Goal: Task Accomplishment & Management: Manage account settings

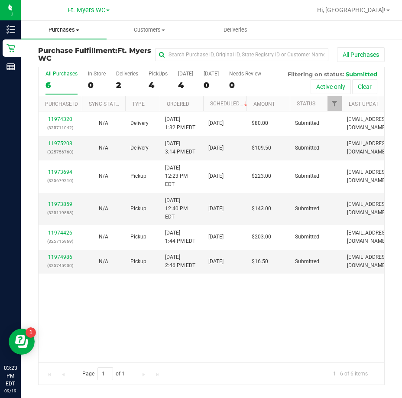
click at [72, 31] on span "Purchases" at bounding box center [64, 30] width 86 height 8
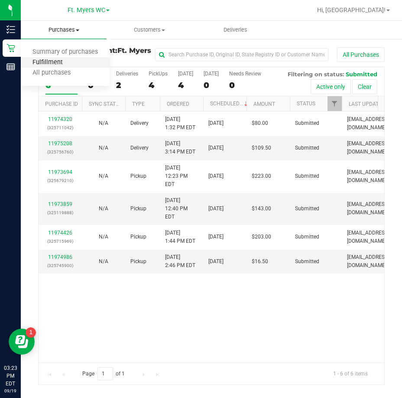
click at [40, 61] on span "Fulfillment" at bounding box center [48, 62] width 54 height 7
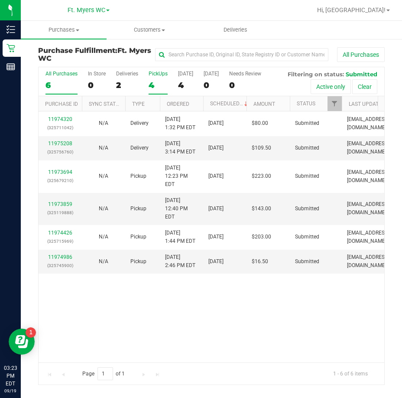
click at [159, 78] on label "PickUps 4" at bounding box center [158, 83] width 19 height 24
click at [0, 0] on input "PickUps 4" at bounding box center [0, 0] width 0 height 0
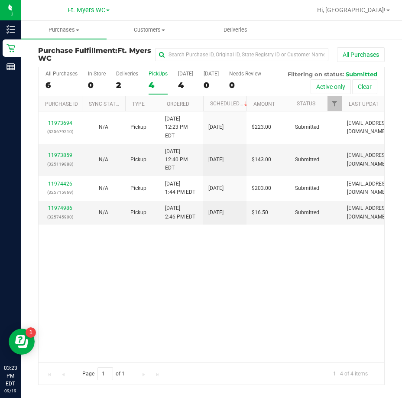
click at [142, 234] on div "11973694 (325679210) N/A Pickup [DATE] 12:23 PM EDT 9/19/2025 $223.00 Submitted…" at bounding box center [212, 236] width 346 height 250
click at [135, 288] on div "11973694 (325679210) N/A Pickup [DATE] 12:23 PM EDT 9/19/2025 $223.00 Submitted…" at bounding box center [212, 236] width 346 height 250
click at [59, 36] on uib-tab-heading "Purchases Summary of purchases Fulfillment All purchases" at bounding box center [64, 30] width 86 height 18
click at [71, 26] on span "Purchases" at bounding box center [64, 30] width 86 height 8
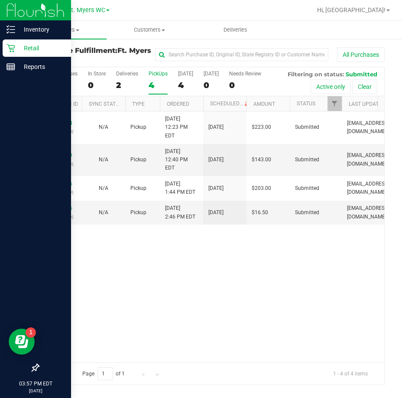
click at [15, 50] on p "Retail" at bounding box center [41, 48] width 52 height 10
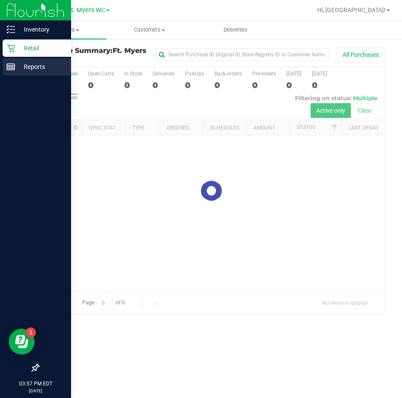
click at [34, 64] on p "Reports" at bounding box center [41, 67] width 52 height 10
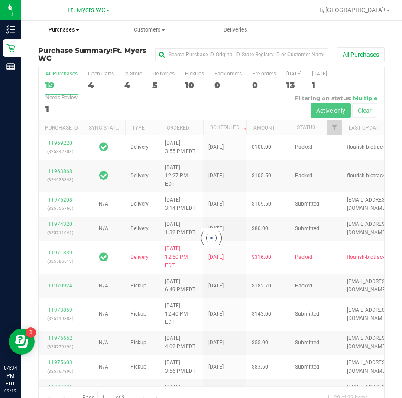
click at [65, 32] on span "Purchases" at bounding box center [64, 30] width 86 height 8
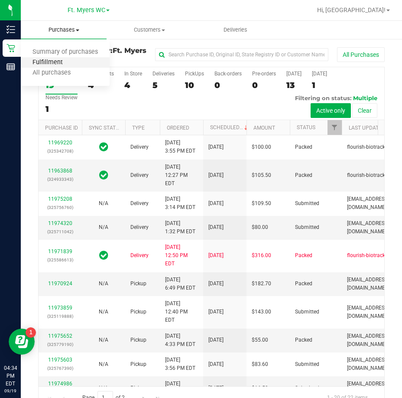
click at [42, 64] on span "Fulfillment" at bounding box center [48, 62] width 54 height 7
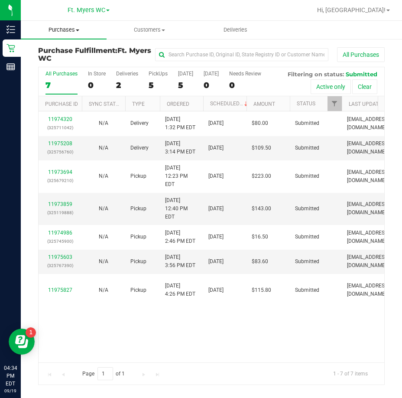
click at [55, 28] on span "Purchases" at bounding box center [64, 30] width 86 height 8
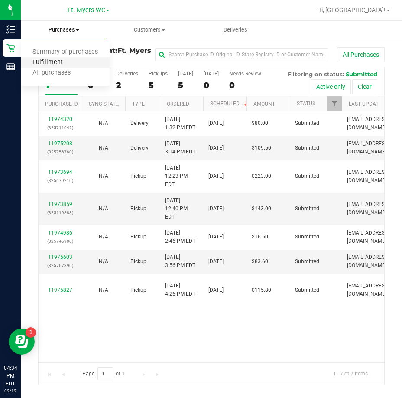
click at [54, 62] on span "Fulfillment" at bounding box center [48, 62] width 54 height 7
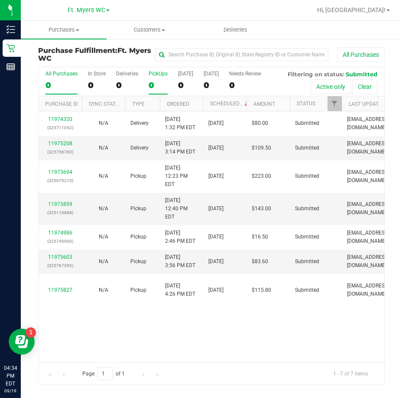
click at [156, 80] on label "PickUps 0" at bounding box center [158, 83] width 19 height 24
click at [0, 0] on input "PickUps 0" at bounding box center [0, 0] width 0 height 0
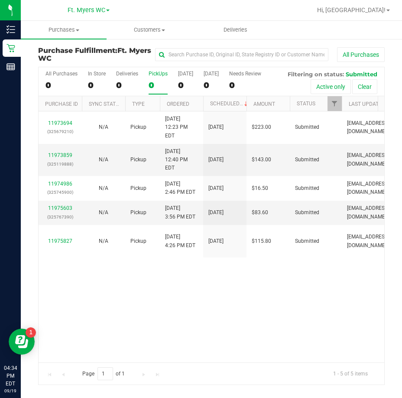
click at [156, 80] on label "PickUps 0" at bounding box center [158, 83] width 19 height 24
click at [0, 0] on input "PickUps 0" at bounding box center [0, 0] width 0 height 0
click at [156, 80] on label "PickUps 5" at bounding box center [158, 83] width 19 height 24
click at [0, 0] on input "PickUps 5" at bounding box center [0, 0] width 0 height 0
click at [180, 271] on div "11973694 (325679210) N/A Pickup [DATE] 12:23 PM EDT 9/19/2025 $223.00 Submitted…" at bounding box center [212, 236] width 346 height 250
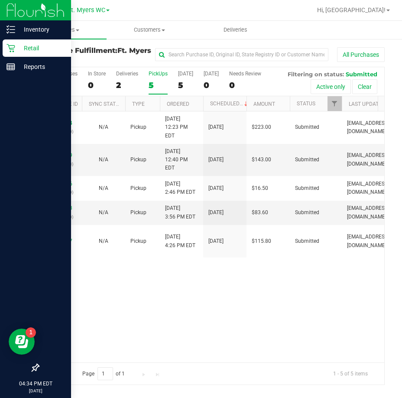
click at [2, 181] on div at bounding box center [35, 218] width 71 height 283
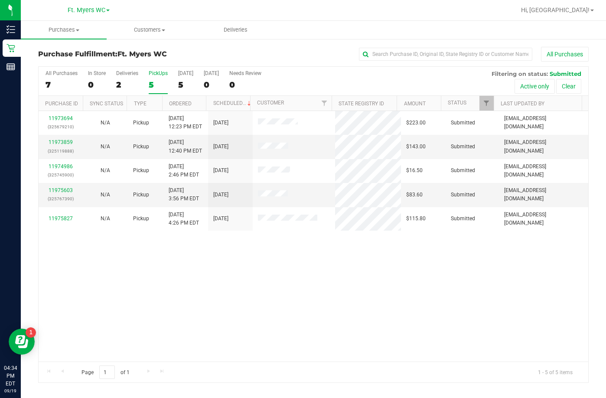
click at [292, 269] on div "11973694 (325679210) N/A Pickup [DATE] 12:23 PM EDT 9/19/2025 $223.00 Submitted…" at bounding box center [313, 236] width 549 height 250
click at [266, 323] on div "11973694 (325679210) N/A Pickup [DATE] 12:23 PM EDT 9/19/2025 $223.00 Submitted…" at bounding box center [313, 236] width 549 height 250
click at [61, 191] on link "11975603" at bounding box center [61, 190] width 24 height 6
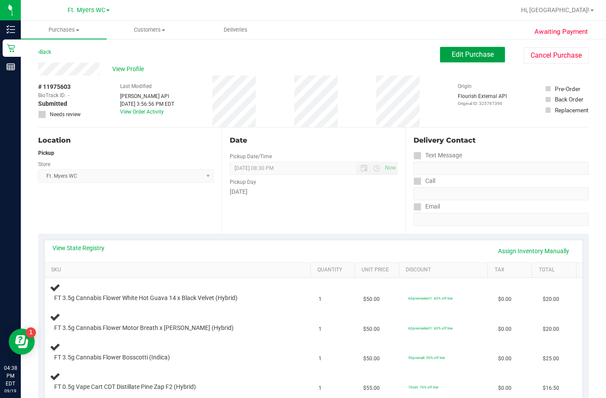
click at [402, 58] on span "Edit Purchase" at bounding box center [472, 54] width 42 height 8
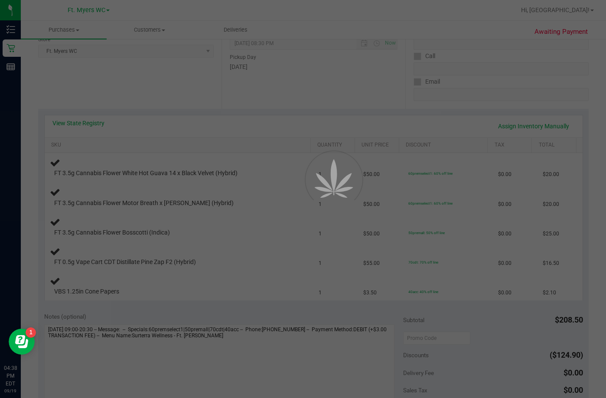
scroll to position [130, 0]
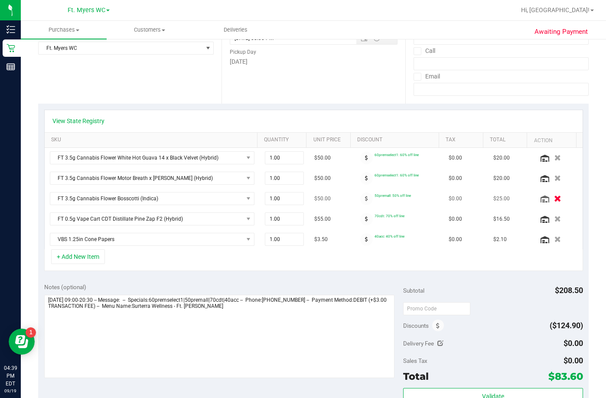
click at [402, 197] on icon "button" at bounding box center [557, 198] width 7 height 6
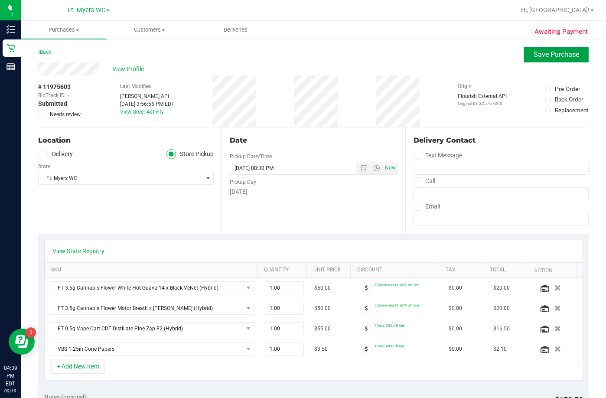
click at [402, 53] on span "Save Purchase" at bounding box center [555, 54] width 45 height 8
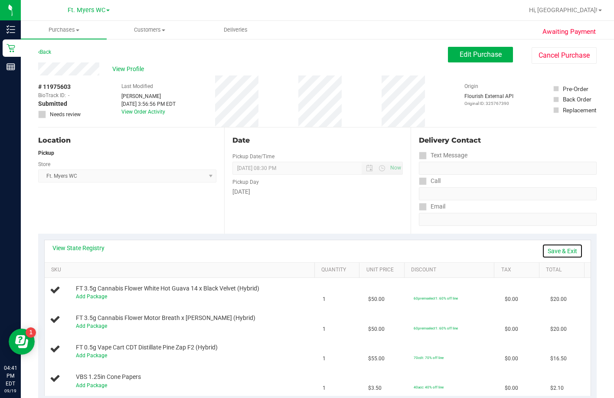
click at [402, 249] on link "Save & Exit" at bounding box center [562, 251] width 41 height 15
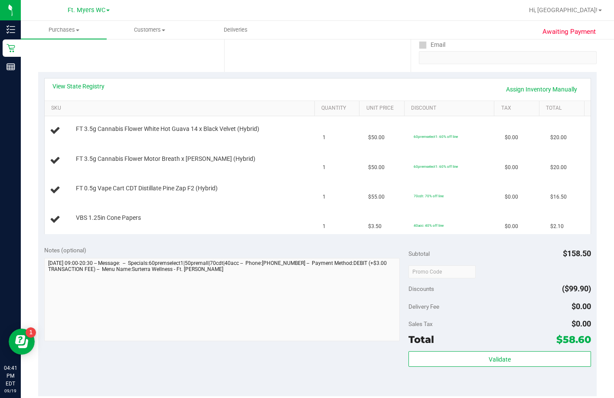
scroll to position [173, 0]
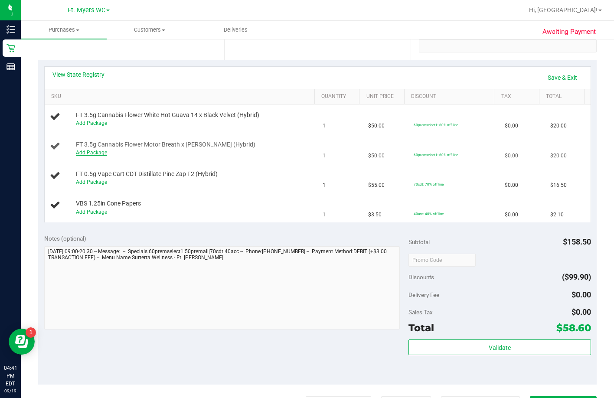
click at [76, 156] on link "Add Package" at bounding box center [91, 152] width 31 height 6
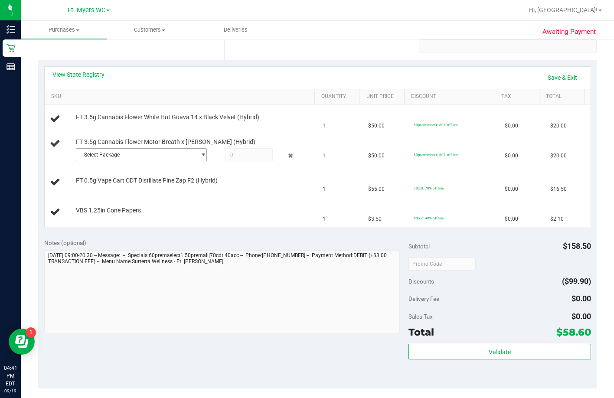
click at [76, 161] on span "Select Package" at bounding box center [135, 155] width 119 height 12
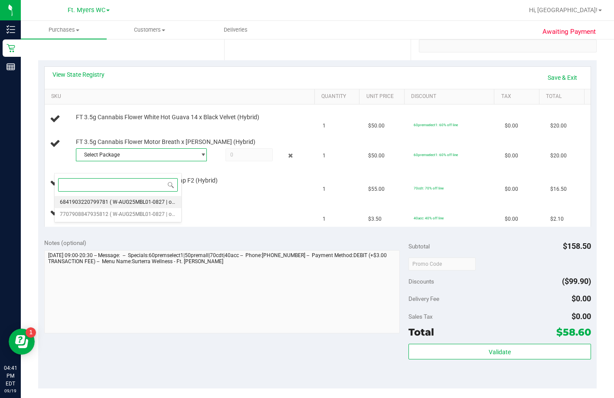
click at [143, 202] on span "( W-AUG25MBL01-0827 | orig: FLSRWGM-20250902-2130 )" at bounding box center [178, 202] width 137 height 6
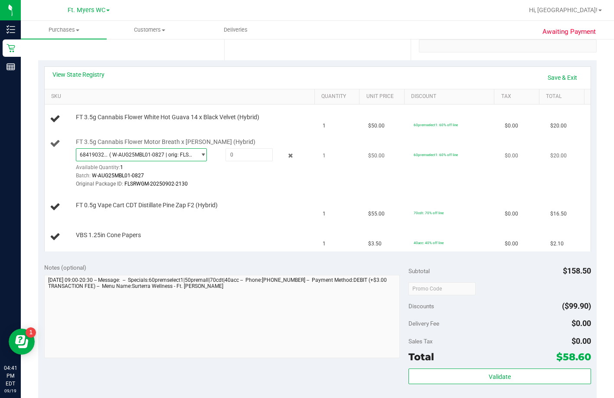
click at [130, 158] on span "( W-AUG25MBL01-0827 | orig: FLSRWGM-20250902-2130 )" at bounding box center [150, 155] width 83 height 6
click at [273, 161] on div at bounding box center [282, 155] width 19 height 10
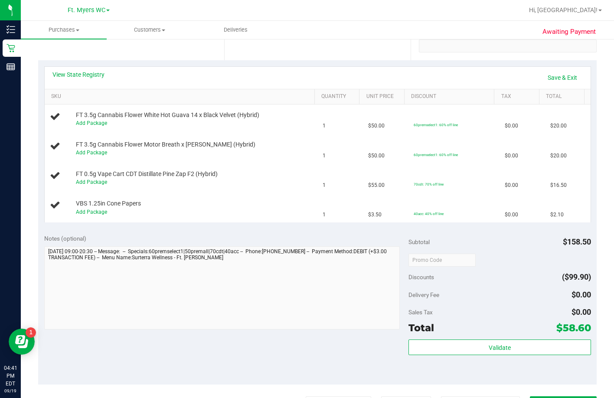
click at [216, 157] on div "Add Package" at bounding box center [194, 153] width 236 height 8
click at [79, 157] on div "Add Package" at bounding box center [194, 153] width 236 height 8
click at [80, 156] on link "Add Package" at bounding box center [91, 152] width 31 height 6
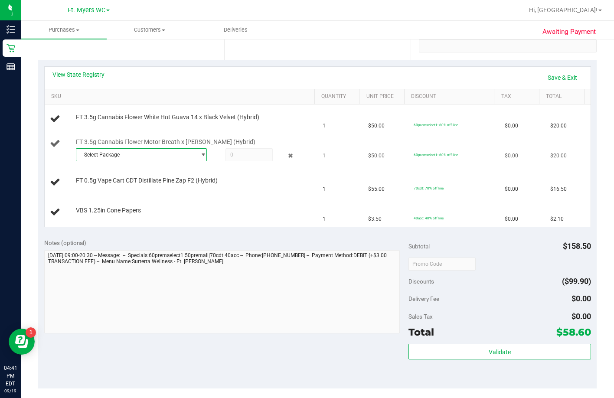
click at [112, 161] on span "Select Package" at bounding box center [135, 155] width 119 height 12
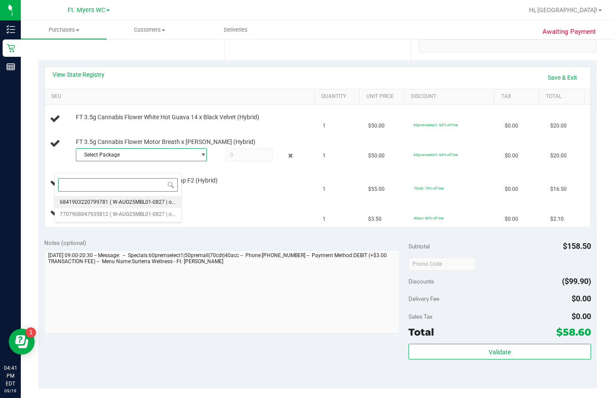
click at [101, 200] on span "6841903220799781" at bounding box center [84, 202] width 49 height 6
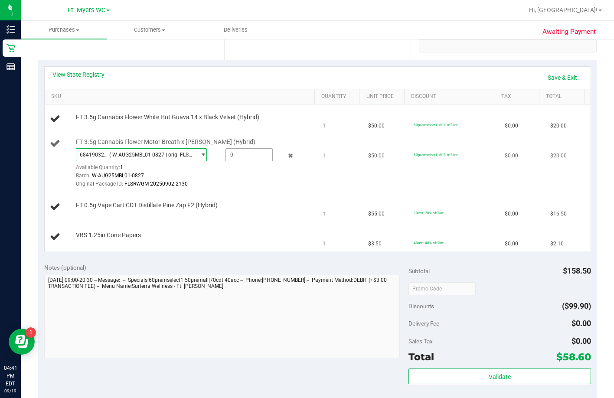
click at [225, 161] on span at bounding box center [248, 154] width 47 height 13
type input "1"
type input "1.0000"
click at [240, 210] on div "FT 0.5g Vape Cart CDT Distillate Pine Zap F2 (Hybrid)" at bounding box center [191, 205] width 240 height 9
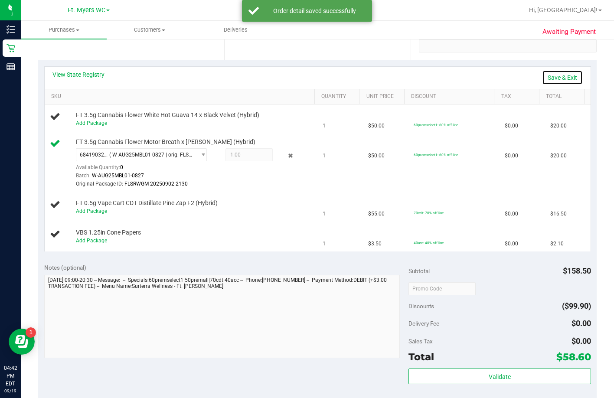
click at [402, 79] on link "Save & Exit" at bounding box center [562, 77] width 41 height 15
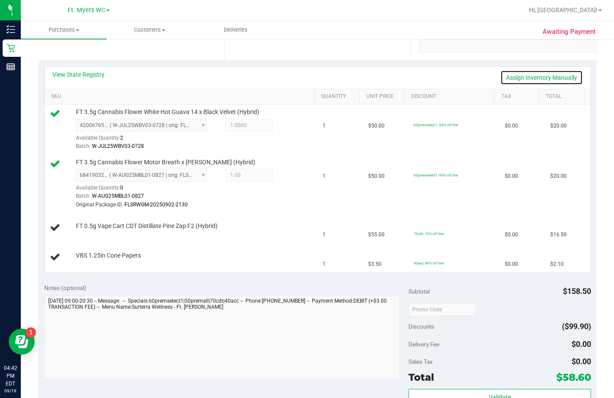
click at [402, 82] on link "Assign Inventory Manually" at bounding box center [541, 77] width 82 height 15
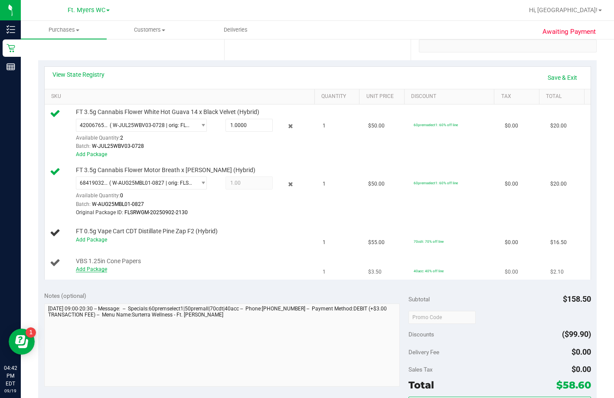
click at [76, 272] on link "Add Package" at bounding box center [91, 269] width 31 height 6
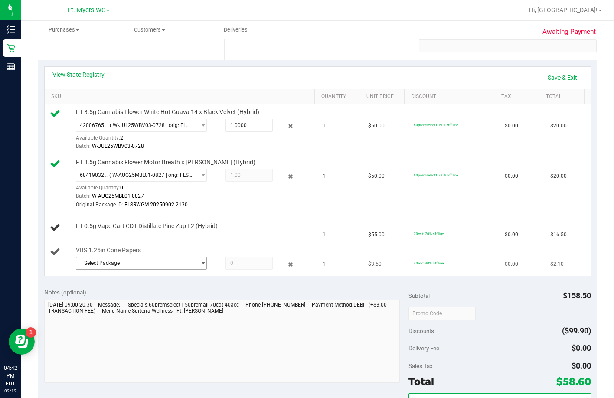
click at [169, 269] on span "Select Package" at bounding box center [135, 263] width 119 height 12
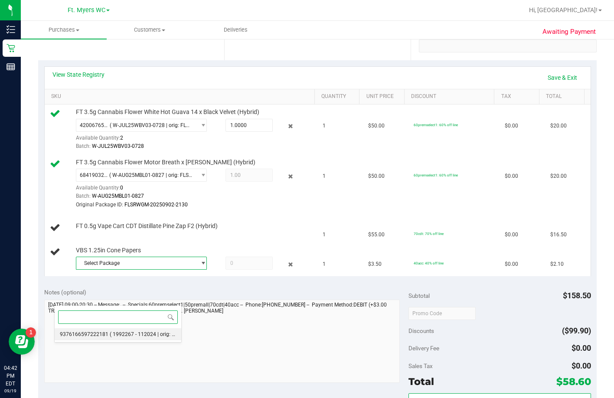
click at [152, 334] on span "( 1992267 - 112024 | orig: FLSRWLX-20250423-017 )" at bounding box center [171, 334] width 123 height 6
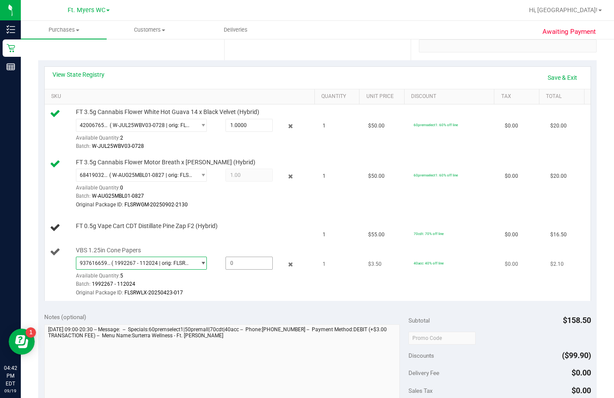
click at [225, 270] on span at bounding box center [248, 263] width 47 height 13
type input "1"
type input "1.0000"
click at [212, 297] on div "9376166597222181 ( 1992267 - 112024 | orig: FLSRWLX-20250423-017 ) 937616659722…" at bounding box center [194, 277] width 236 height 40
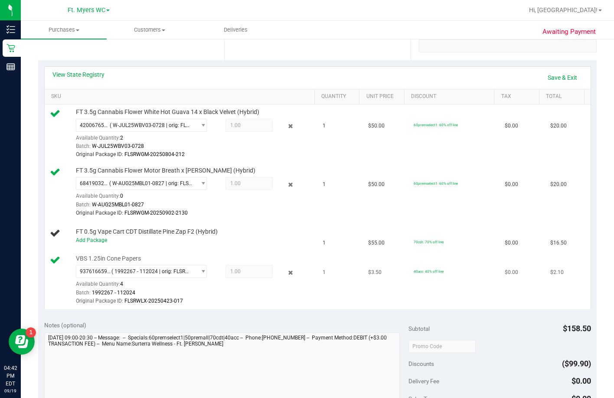
click at [182, 281] on td "VBS 1.25in Cone Papers 9376166597222181 ( 1992267 - 112024 | orig: FLSRWLX-2025…" at bounding box center [181, 280] width 273 height 58
click at [76, 243] on link "Add Package" at bounding box center [91, 240] width 31 height 6
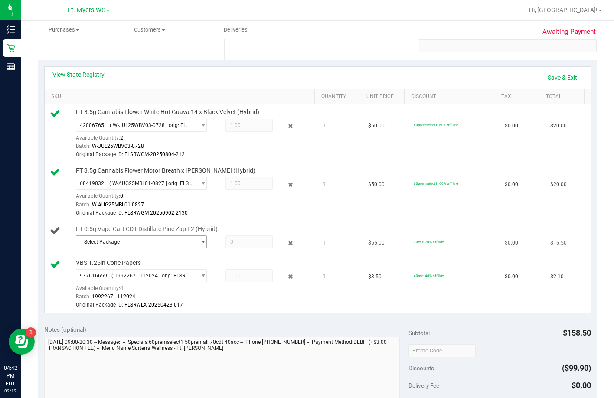
click at [90, 248] on span "Select Package" at bounding box center [135, 242] width 119 height 12
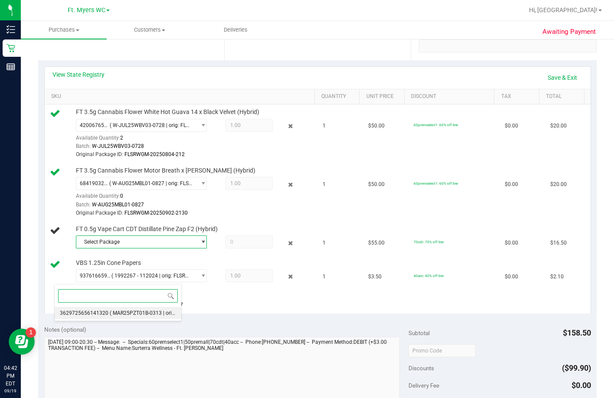
click at [101, 309] on li "3629725656141320 ( MAR25PZT01B-0313 | orig: FLSRWGM-20250319-694 )" at bounding box center [118, 313] width 127 height 12
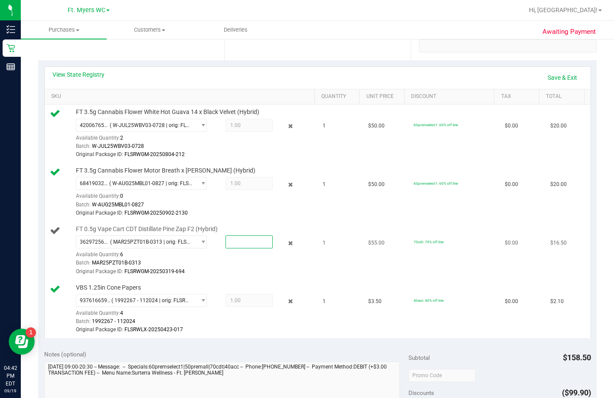
click at [225, 248] on span at bounding box center [248, 241] width 47 height 13
type input "1"
type input "1.0000"
click at [220, 217] on div "Original Package ID: FLSRWGM-20250902-2130" at bounding box center [194, 213] width 236 height 8
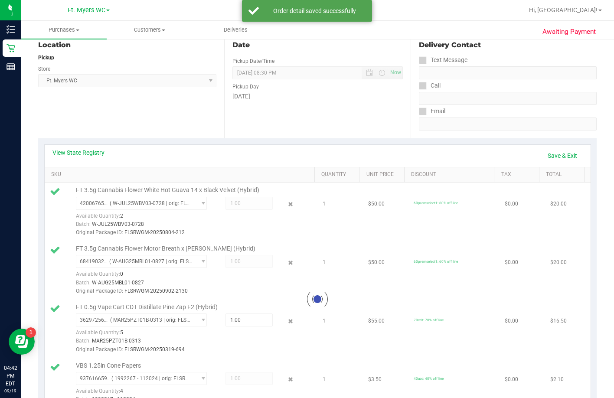
scroll to position [43, 0]
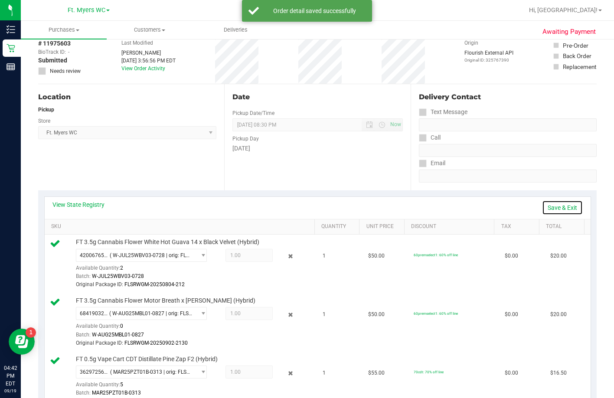
click at [402, 205] on link "Save & Exit" at bounding box center [562, 207] width 41 height 15
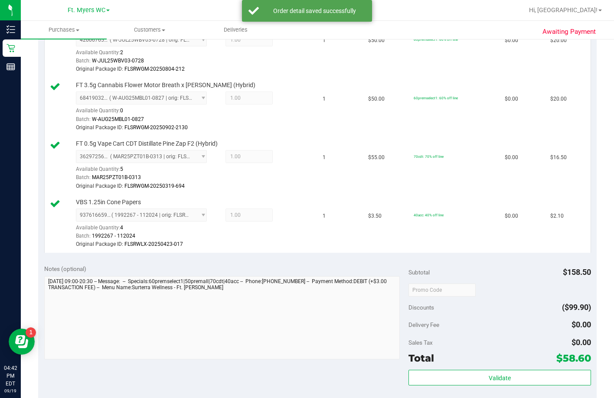
scroll to position [390, 0]
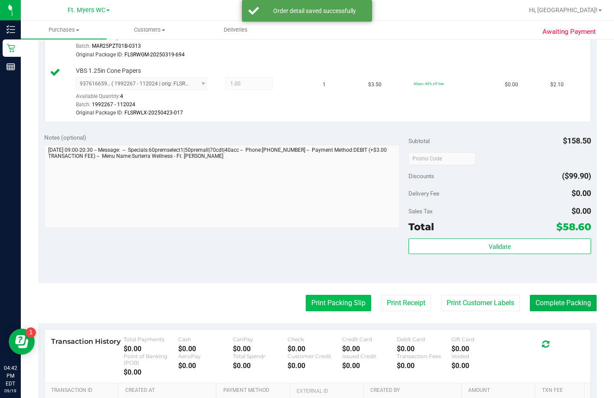
click at [340, 311] on button "Print Packing Slip" at bounding box center [337, 303] width 65 height 16
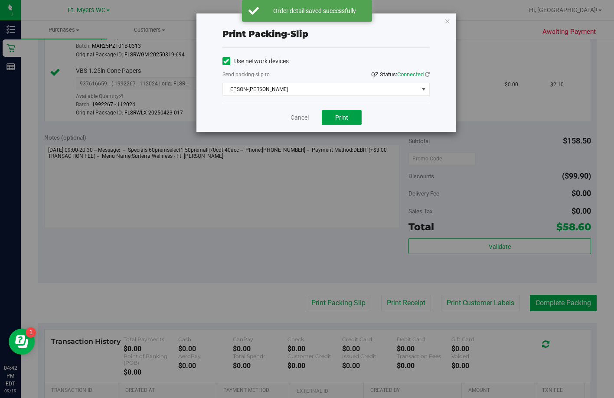
click at [343, 120] on span "Print" at bounding box center [341, 117] width 13 height 7
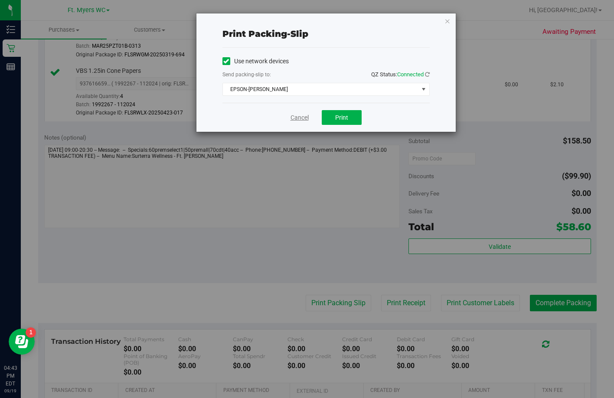
click at [300, 113] on link "Cancel" at bounding box center [299, 117] width 18 height 9
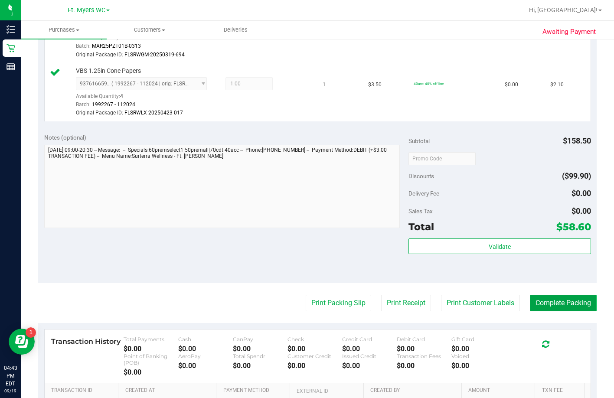
click at [402, 311] on button "Complete Packing" at bounding box center [562, 303] width 67 height 16
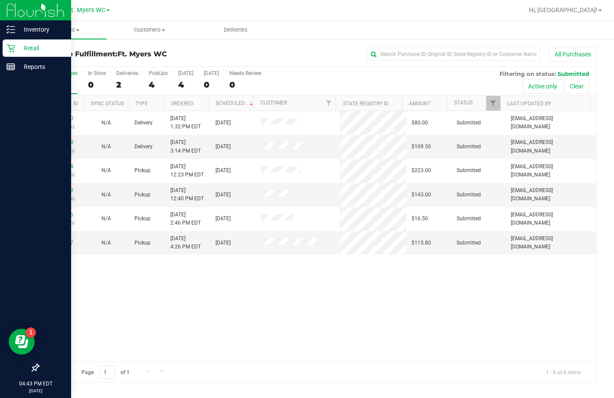
click at [0, 230] on div at bounding box center [35, 218] width 71 height 283
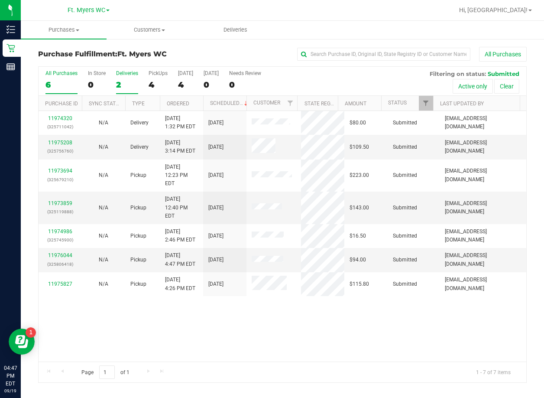
click at [132, 72] on div "Deliveries" at bounding box center [127, 73] width 22 height 6
click at [0, 0] on input "Deliveries 2" at bounding box center [0, 0] width 0 height 0
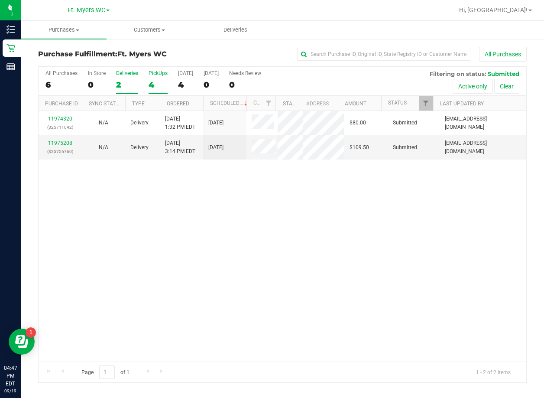
click at [156, 75] on div "PickUps" at bounding box center [158, 73] width 19 height 6
click at [0, 0] on input "PickUps 4" at bounding box center [0, 0] width 0 height 0
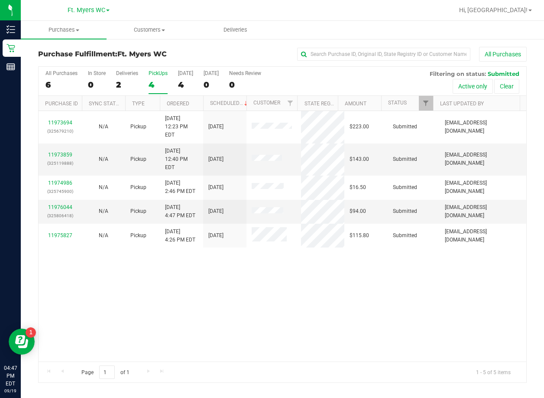
click at [183, 294] on div "11973694 (325679210) N/A Pickup [DATE] 12:23 PM EDT 9/19/2025 $223.00 Submitted…" at bounding box center [283, 236] width 488 height 250
click at [326, 291] on div "11973694 (325679210) N/A Pickup [DATE] 12:23 PM EDT 9/19/2025 $223.00 Submitted…" at bounding box center [283, 236] width 488 height 250
click at [160, 63] on div "Purchase Fulfillment: Ft. [PERSON_NAME] All Purchases" at bounding box center [282, 56] width 489 height 19
click at [161, 75] on div "PickUps" at bounding box center [158, 73] width 19 height 6
click at [0, 0] on input "PickUps 5" at bounding box center [0, 0] width 0 height 0
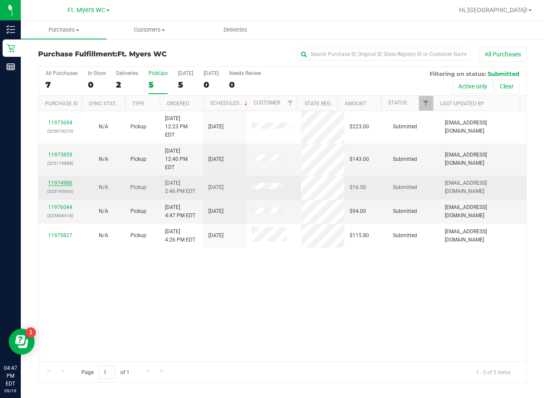
click at [56, 180] on link "11974986" at bounding box center [60, 183] width 24 height 6
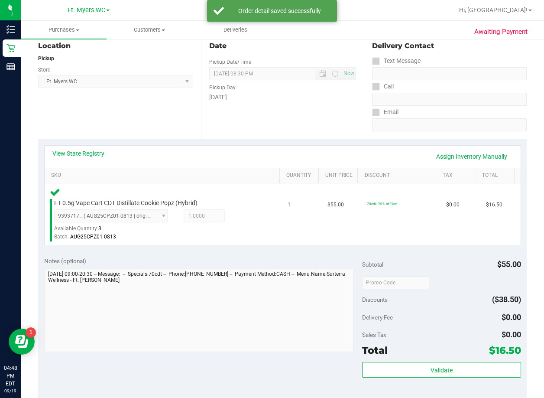
scroll to position [217, 0]
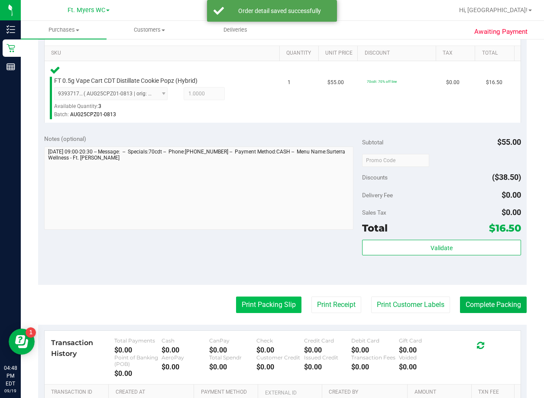
click at [236, 301] on button "Print Packing Slip" at bounding box center [268, 304] width 65 height 16
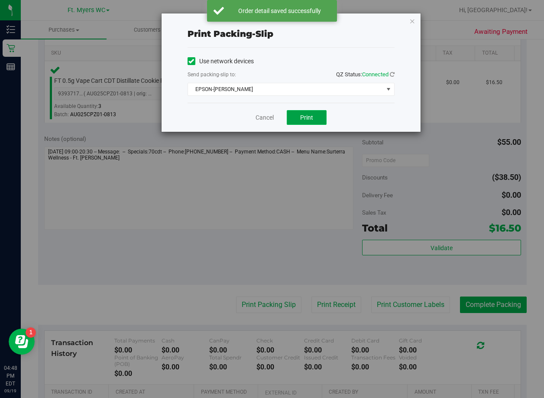
click at [291, 116] on button "Print" at bounding box center [307, 117] width 40 height 15
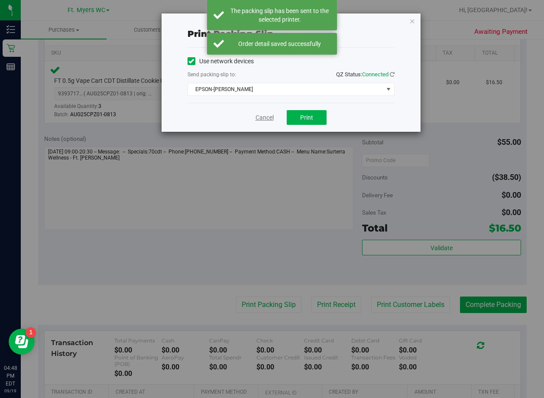
click at [257, 116] on link "Cancel" at bounding box center [265, 117] width 18 height 9
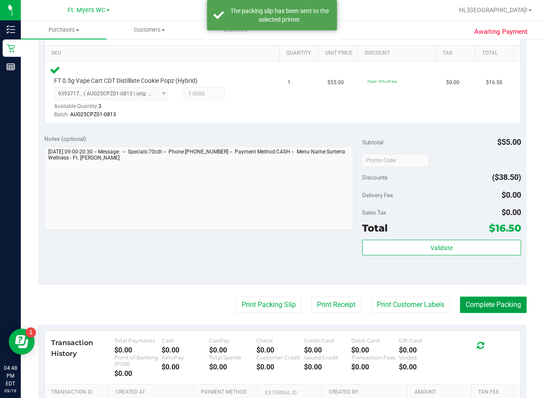
click at [402, 305] on button "Complete Packing" at bounding box center [493, 304] width 67 height 16
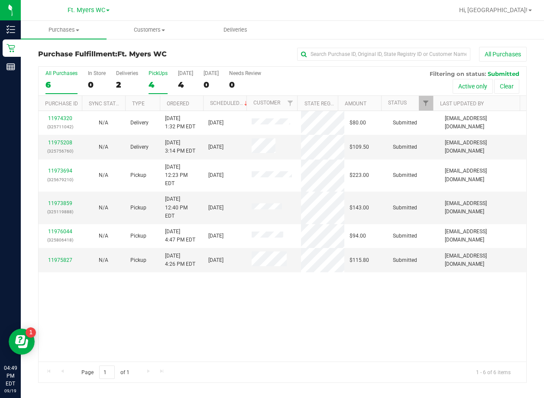
click at [160, 77] on label "PickUps 4" at bounding box center [158, 82] width 19 height 24
click at [0, 0] on input "PickUps 4" at bounding box center [0, 0] width 0 height 0
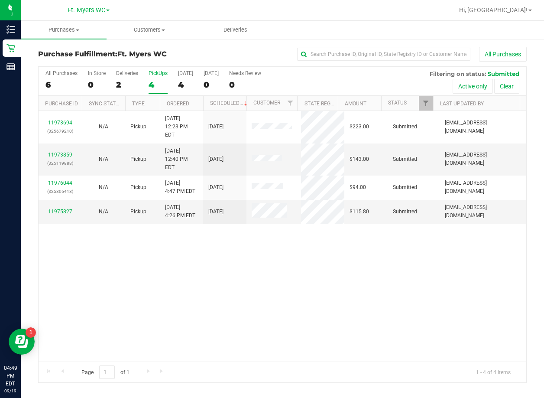
click at [193, 267] on div "11973694 (325679210) N/A Pickup [DATE] 12:23 PM EDT 9/19/2025 $223.00 Submitted…" at bounding box center [283, 236] width 488 height 250
click at [206, 228] on div "11973694 (325679210) N/A Pickup [DATE] 12:23 PM EDT 9/19/2025 $223.00 Submitted…" at bounding box center [283, 236] width 488 height 250
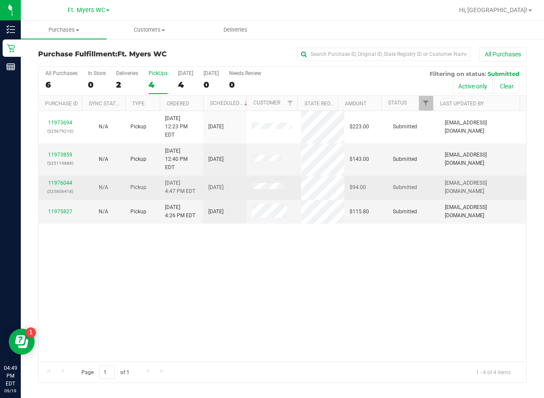
click at [68, 179] on div "11976044 (325806418)" at bounding box center [60, 187] width 33 height 16
click at [65, 180] on link "11976044" at bounding box center [60, 183] width 24 height 6
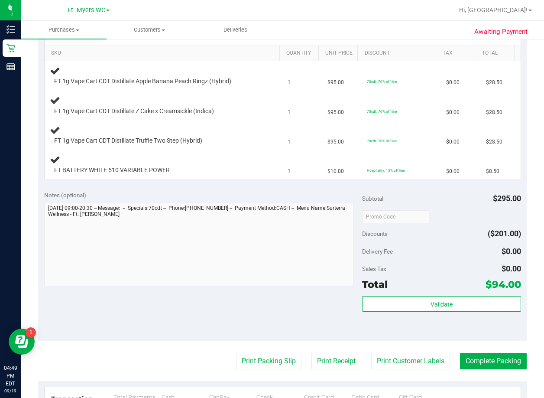
scroll to position [173, 0]
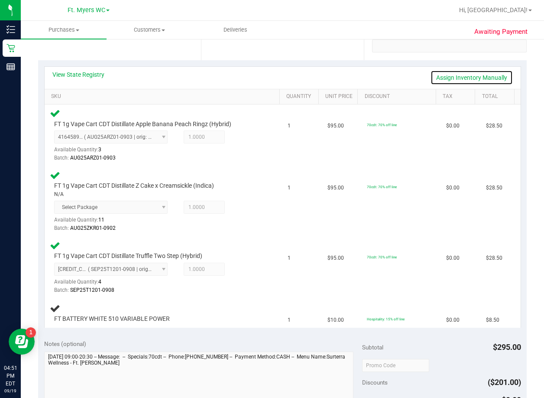
click at [402, 79] on link "Assign Inventory Manually" at bounding box center [472, 77] width 82 height 15
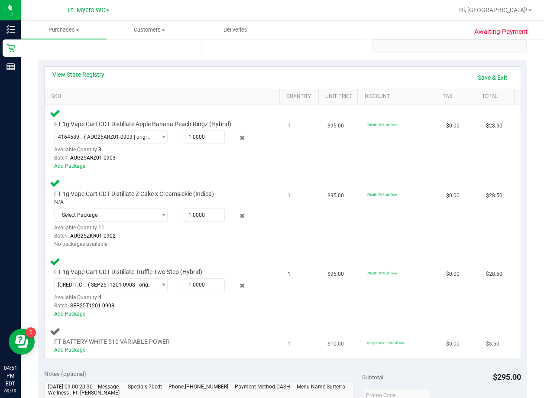
click at [71, 353] on div "Add Package" at bounding box center [156, 350] width 205 height 8
click at [73, 353] on div "Add Package" at bounding box center [156, 350] width 205 height 8
click at [74, 346] on div "Add Package" at bounding box center [156, 350] width 205 height 8
click at [75, 349] on link "Add Package" at bounding box center [69, 350] width 31 height 6
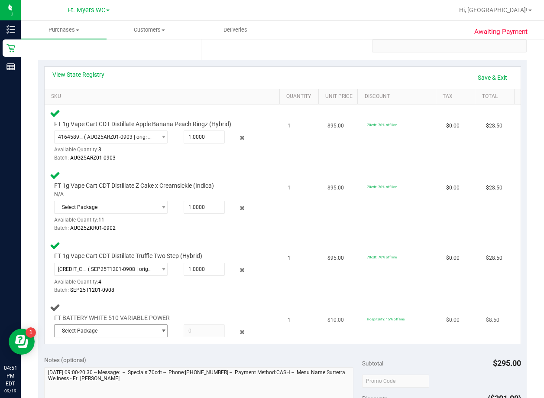
click at [114, 332] on span "Select Package" at bounding box center [106, 331] width 102 height 12
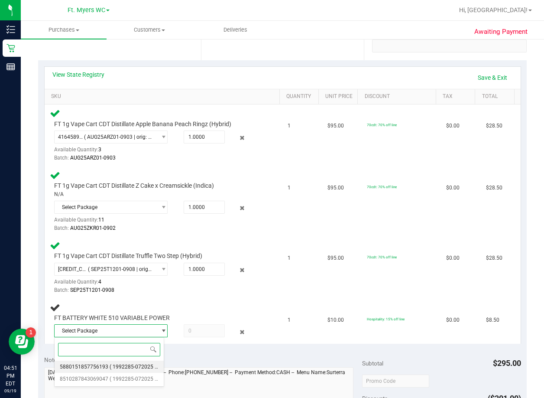
click at [117, 367] on span "( 1992285-072025 | orig: FLTW-20250918-003 )" at bounding box center [165, 367] width 111 height 6
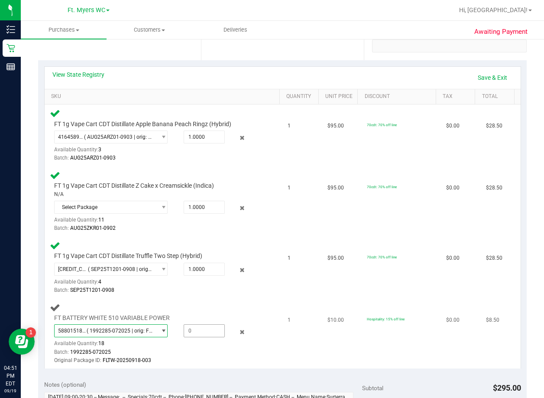
click at [207, 335] on span at bounding box center [204, 330] width 41 height 13
click at [120, 322] on span "FT BATTERY WHITE 510 VARIABLE POWER" at bounding box center [112, 318] width 116 height 8
click at [118, 331] on span "( 1992285-072025 | orig: FLTW-20250918-003 )" at bounding box center [120, 331] width 66 height 6
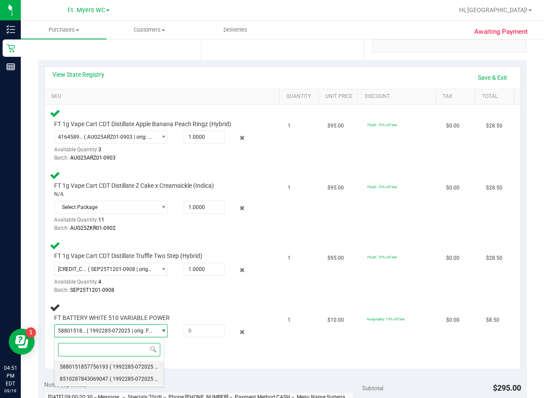
click at [100, 377] on span "8510287843069047" at bounding box center [84, 379] width 49 height 6
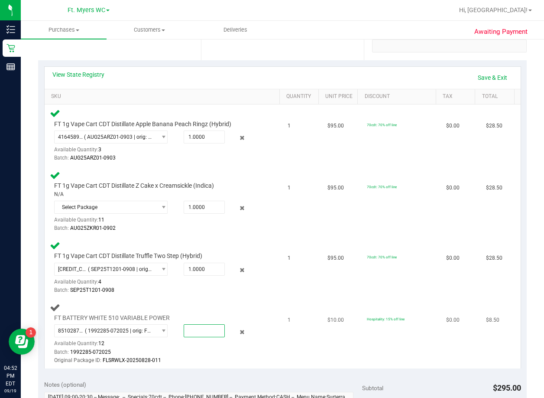
click at [197, 334] on span at bounding box center [204, 330] width 41 height 13
type input "1"
type input "1.0000"
click at [250, 364] on div "Original Package ID: FLSRWLX-20250828-011" at bounding box center [156, 360] width 205 height 8
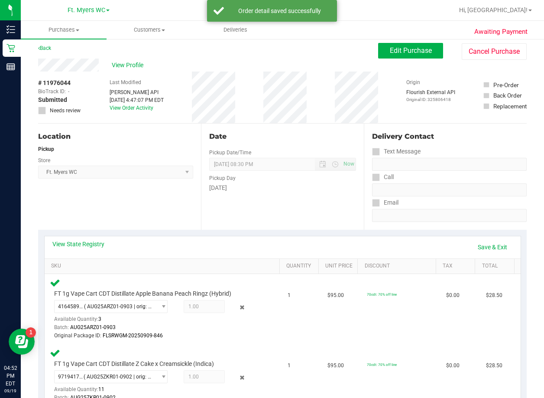
scroll to position [0, 0]
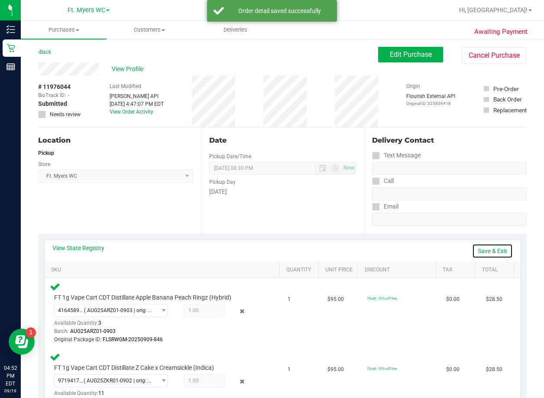
click at [402, 251] on link "Save & Exit" at bounding box center [492, 251] width 41 height 15
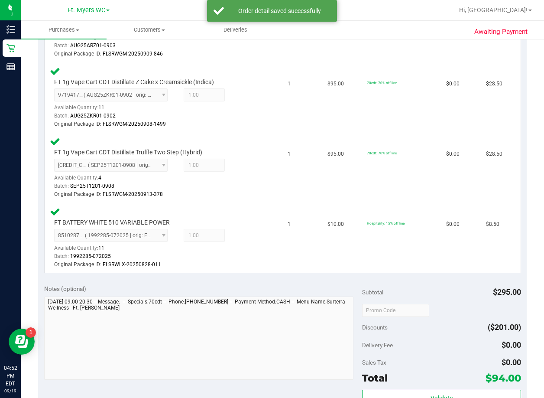
scroll to position [433, 0]
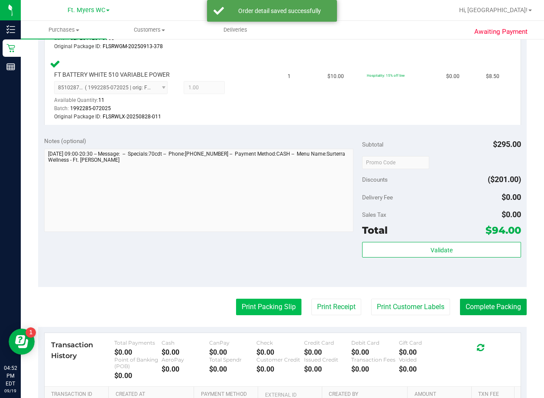
click at [253, 307] on button "Print Packing Slip" at bounding box center [268, 307] width 65 height 16
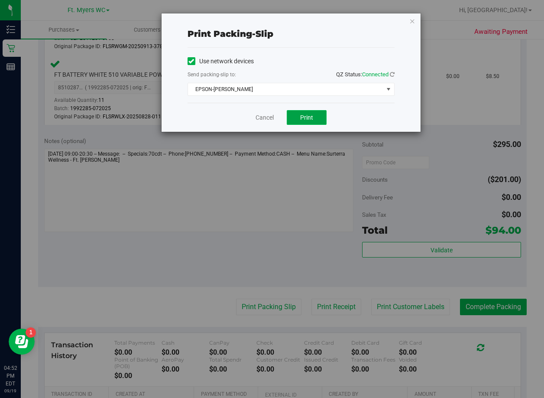
click at [314, 114] on button "Print" at bounding box center [307, 117] width 40 height 15
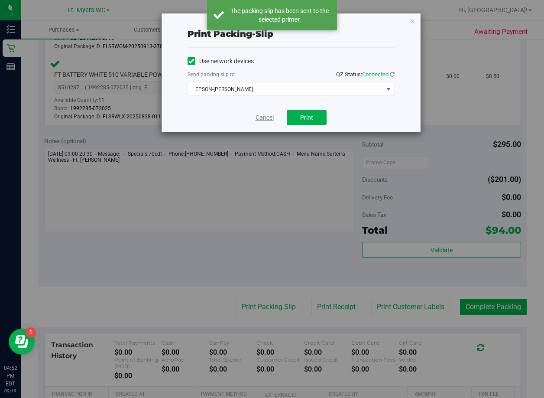
click at [262, 117] on link "Cancel" at bounding box center [265, 117] width 18 height 9
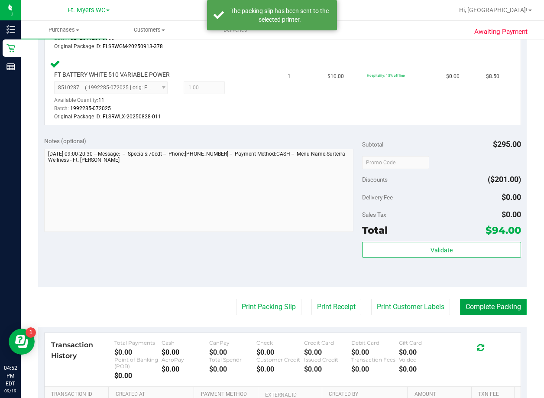
click at [402, 302] on button "Complete Packing" at bounding box center [493, 307] width 67 height 16
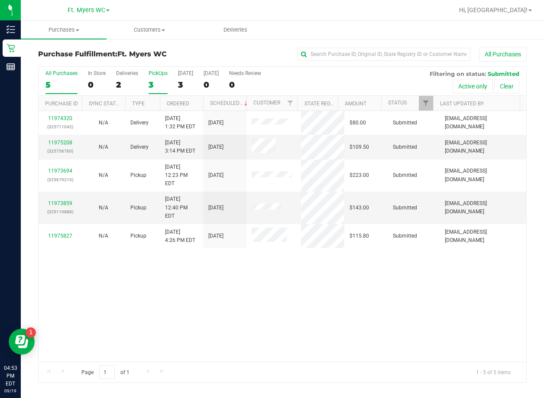
click at [160, 71] on div "PickUps" at bounding box center [158, 73] width 19 height 6
click at [0, 0] on input "PickUps 3" at bounding box center [0, 0] width 0 height 0
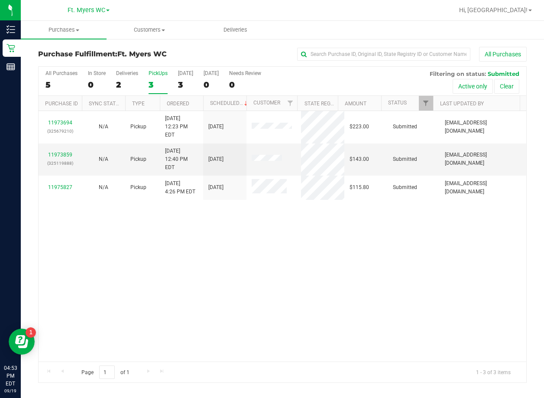
click at [218, 338] on div "11973694 (325679210) N/A Pickup [DATE] 12:23 PM EDT 9/19/2025 $223.00 Submitted…" at bounding box center [283, 236] width 488 height 250
click at [268, 270] on div "11973694 (325679210) N/A Pickup [DATE] 12:23 PM EDT 9/19/2025 $223.00 Submitted…" at bounding box center [283, 236] width 488 height 250
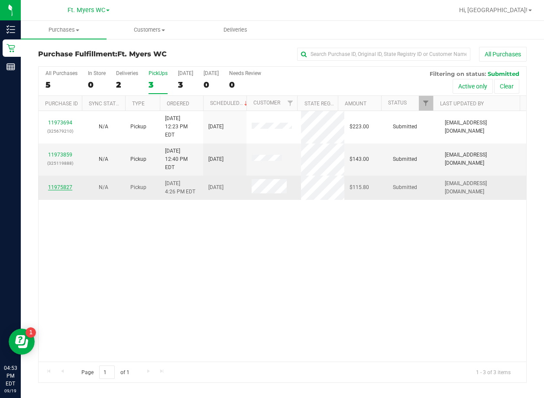
click at [62, 184] on link "11975827" at bounding box center [60, 187] width 24 height 6
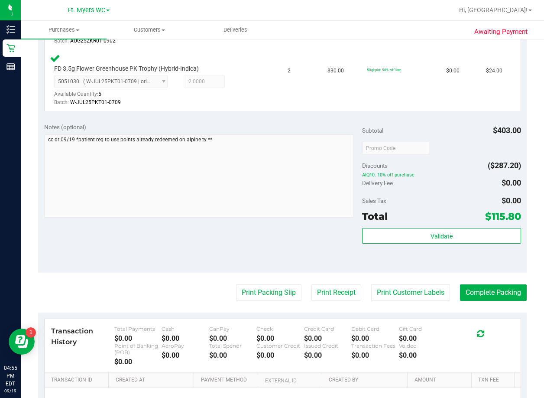
scroll to position [477, 0]
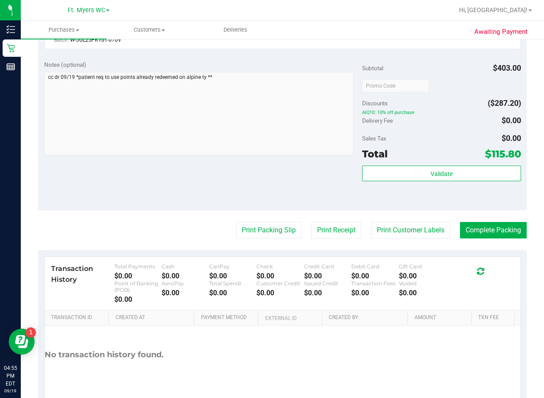
click at [245, 208] on div "Notes (optional) Subtotal $403.00 Discounts ($287.20) AIQ10: 10% off purchase D…" at bounding box center [282, 132] width 489 height 156
click at [252, 227] on button "Print Packing Slip" at bounding box center [268, 230] width 65 height 16
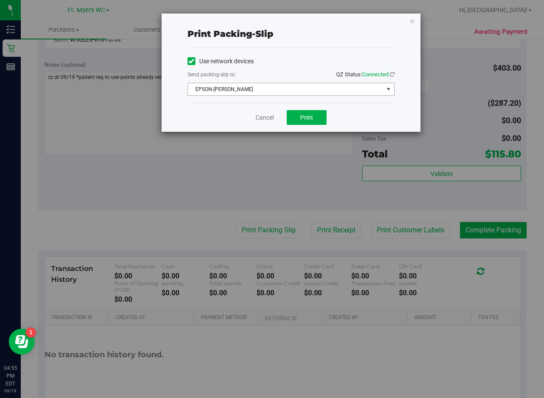
click at [227, 87] on span "EPSON-[PERSON_NAME]" at bounding box center [285, 89] width 195 height 12
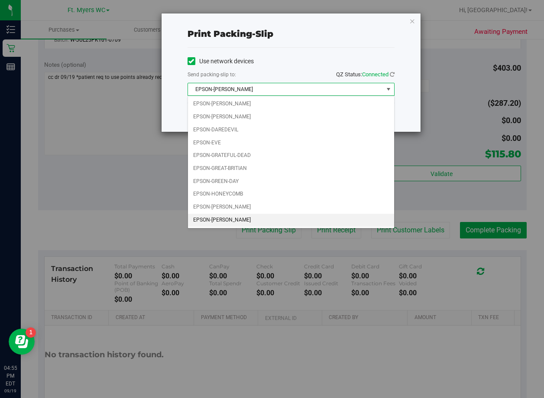
click at [159, 125] on div "Print packing-slip Use network devices Send packing-slip to: QZ Status: Connect…" at bounding box center [275, 72] width 291 height 119
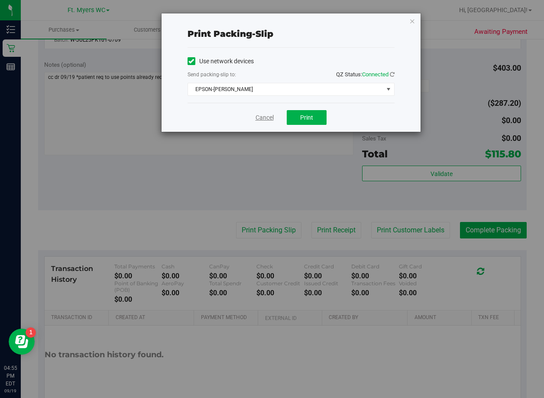
click at [256, 116] on link "Cancel" at bounding box center [265, 117] width 18 height 9
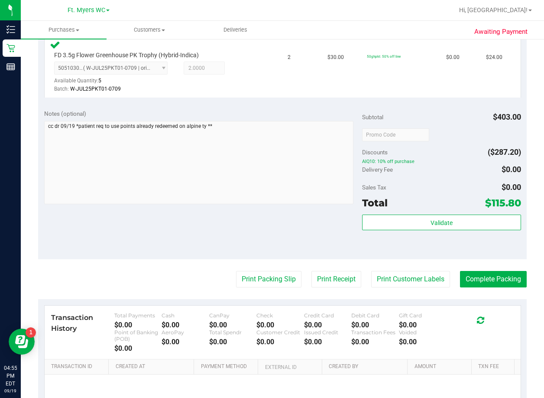
scroll to position [433, 0]
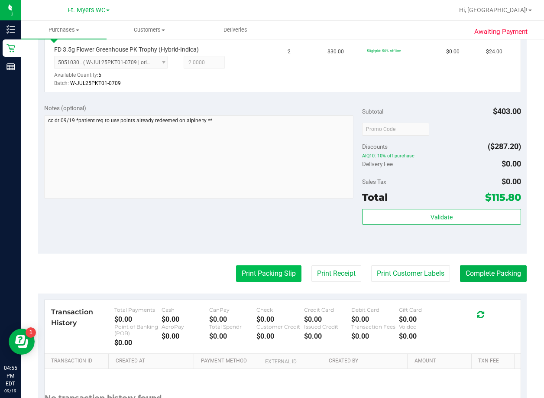
click at [263, 271] on button "Print Packing Slip" at bounding box center [268, 273] width 65 height 16
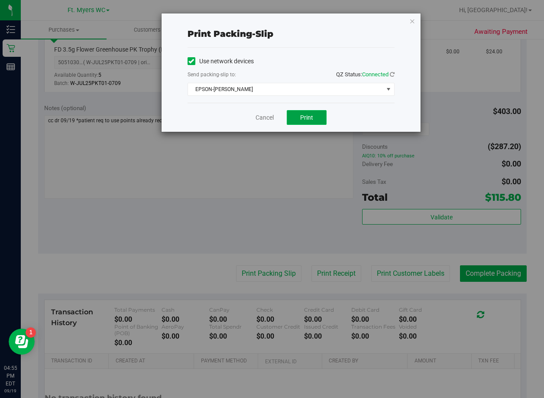
click at [315, 123] on button "Print" at bounding box center [307, 117] width 40 height 15
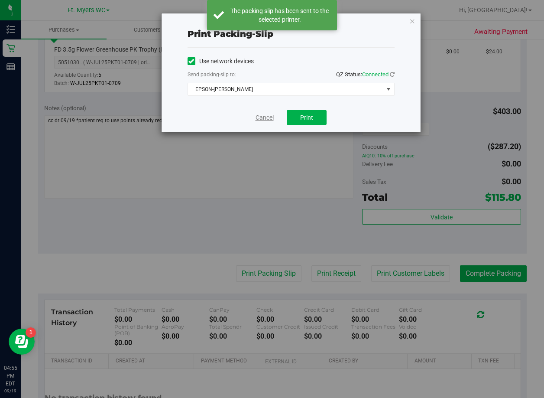
click at [272, 120] on link "Cancel" at bounding box center [265, 117] width 18 height 9
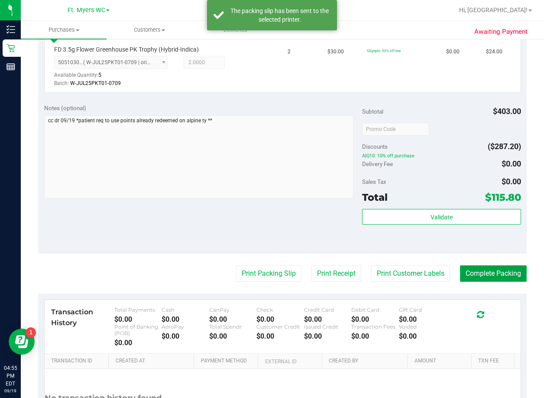
click at [402, 272] on button "Complete Packing" at bounding box center [493, 273] width 67 height 16
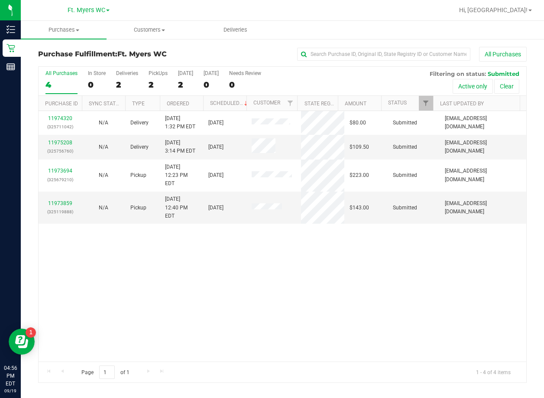
click at [191, 314] on div "11974320 (325711042) N/A Delivery [DATE] 1:32 PM EDT 9/21/2025 $80.00 Submitted…" at bounding box center [283, 236] width 488 height 250
click at [129, 81] on div "2" at bounding box center [127, 85] width 22 height 10
click at [0, 0] on input "Deliveries 2" at bounding box center [0, 0] width 0 height 0
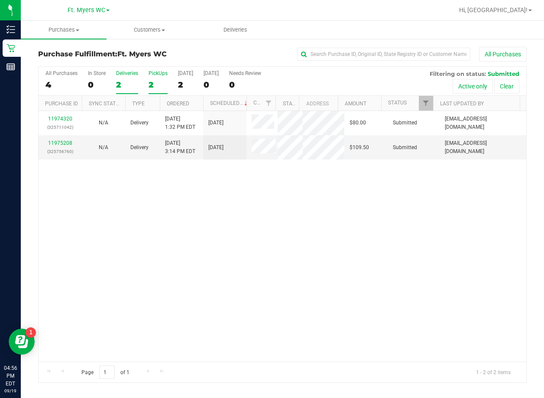
click at [152, 81] on div "2" at bounding box center [158, 85] width 19 height 10
click at [0, 0] on input "PickUps 2" at bounding box center [0, 0] width 0 height 0
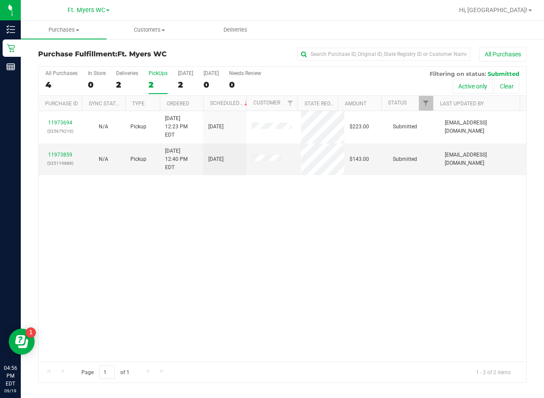
click at [201, 214] on div "11973694 (325679210) N/A Pickup [DATE] 12:23 PM EDT 9/19/2025 $223.00 Submitted…" at bounding box center [283, 236] width 488 height 250
click at [63, 152] on link "11973859" at bounding box center [60, 155] width 24 height 6
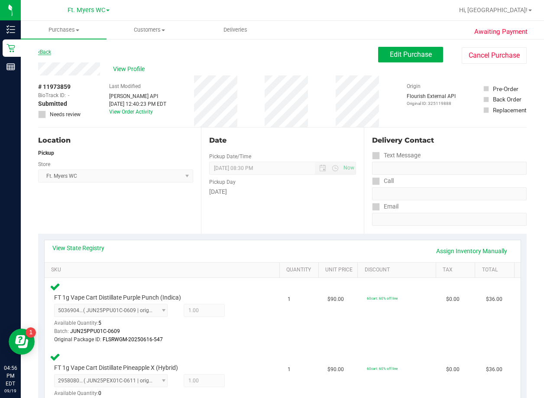
click at [51, 52] on link "Back" at bounding box center [44, 52] width 13 height 6
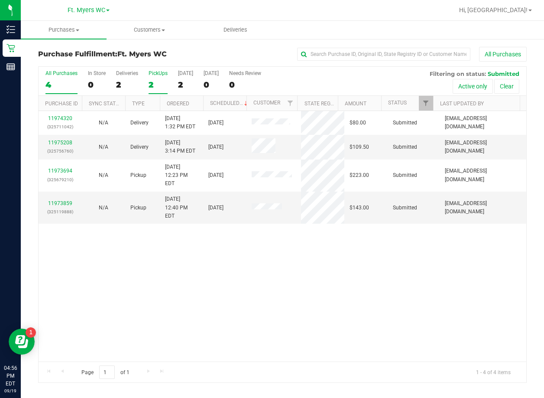
click at [152, 75] on div "PickUps" at bounding box center [158, 73] width 19 height 6
click at [0, 0] on input "PickUps 2" at bounding box center [0, 0] width 0 height 0
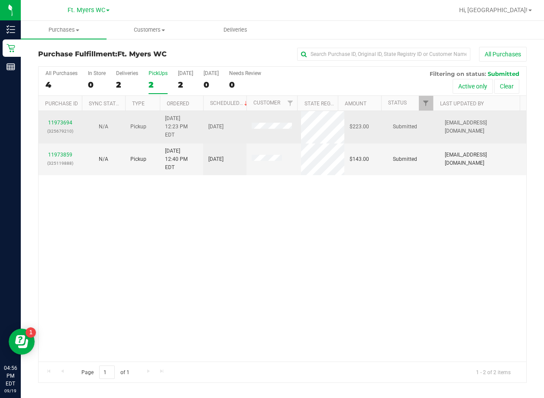
click at [57, 127] on p "(325679210)" at bounding box center [60, 131] width 33 height 8
click at [62, 120] on link "11973694" at bounding box center [60, 123] width 24 height 6
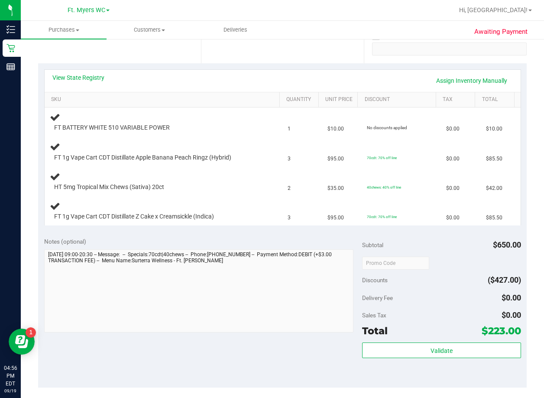
scroll to position [173, 0]
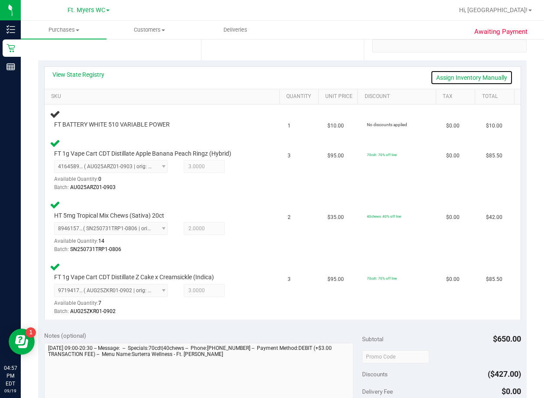
click at [402, 74] on link "Assign Inventory Manually" at bounding box center [472, 77] width 82 height 15
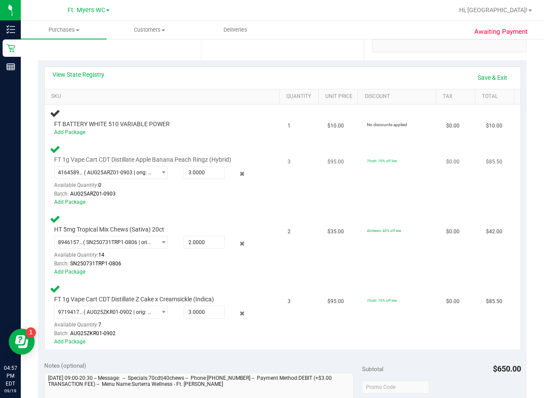
click at [77, 144] on div "FT 1g Vape Cart CDT Distillate Apple Banana Peach Ringz (Hybrid) 41645891809324…" at bounding box center [164, 175] width 228 height 62
click at [79, 132] on link "Add Package" at bounding box center [69, 132] width 31 height 6
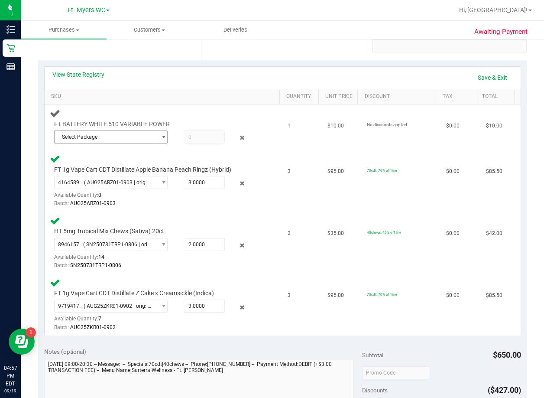
click at [95, 143] on span "Select Package" at bounding box center [106, 137] width 102 height 12
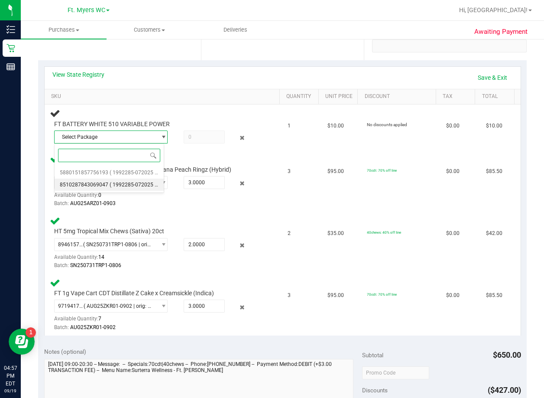
click at [101, 181] on li "8510287843069047 ( 1992285-072025 | orig: FLSRWLX-20250828-011 )" at bounding box center [110, 185] width 110 height 12
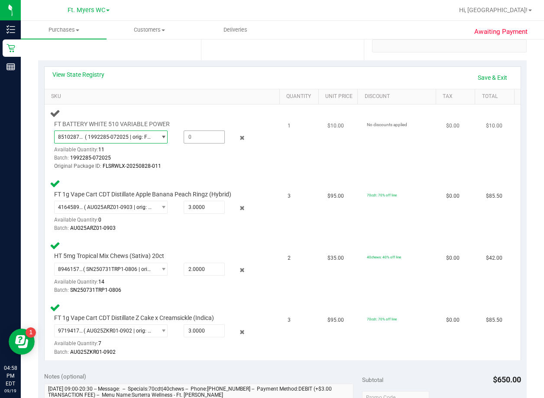
click at [198, 137] on span at bounding box center [204, 136] width 41 height 13
type input "1"
type input "1.0000"
click at [217, 167] on div "Original Package ID: FLSRWLX-20250828-011" at bounding box center [156, 166] width 205 height 8
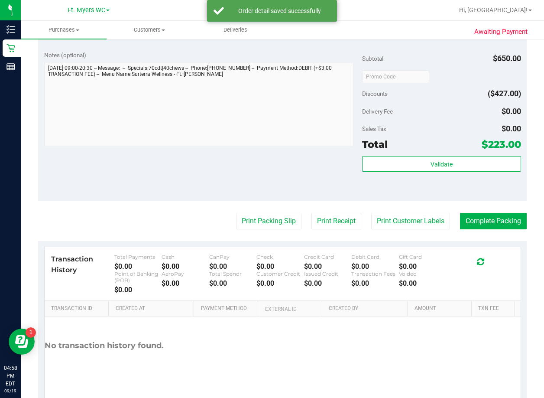
scroll to position [520, 0]
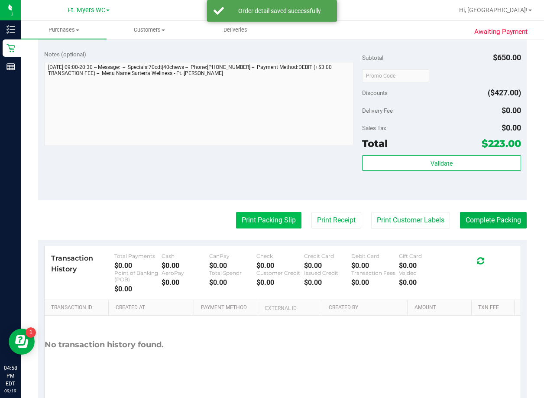
click at [257, 218] on button "Print Packing Slip" at bounding box center [268, 220] width 65 height 16
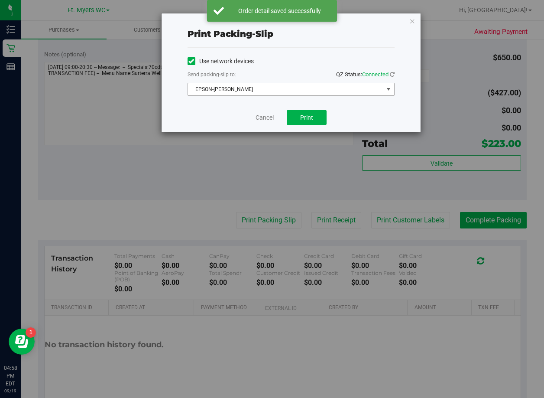
click at [285, 94] on span "EPSON-[PERSON_NAME]" at bounding box center [285, 89] width 195 height 12
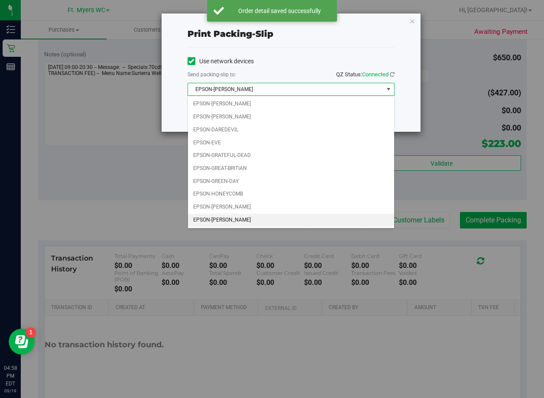
click at [278, 93] on span "EPSON-[PERSON_NAME]" at bounding box center [285, 89] width 195 height 12
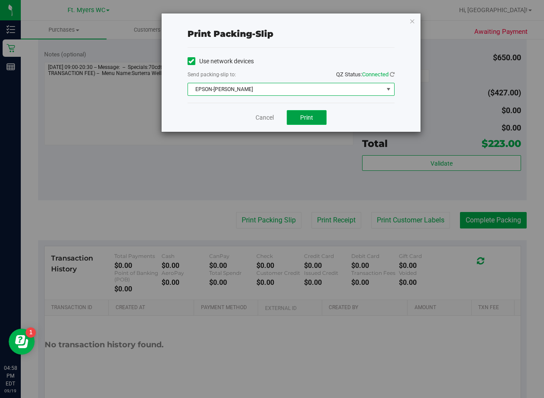
click at [318, 118] on button "Print" at bounding box center [307, 117] width 40 height 15
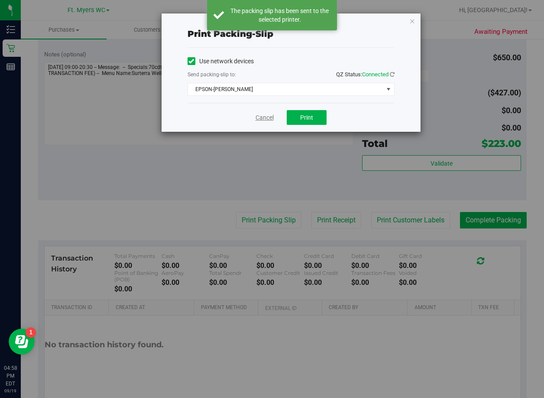
click at [260, 117] on link "Cancel" at bounding box center [265, 117] width 18 height 9
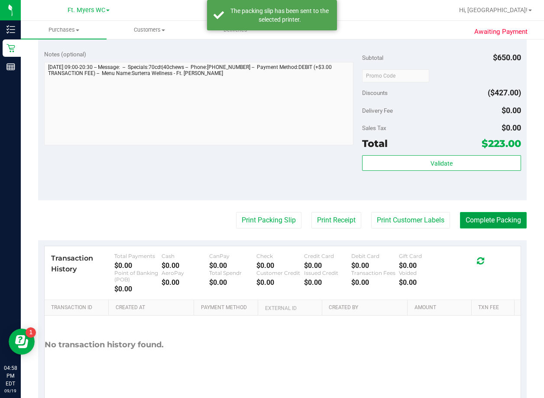
click at [402, 217] on button "Complete Packing" at bounding box center [493, 220] width 67 height 16
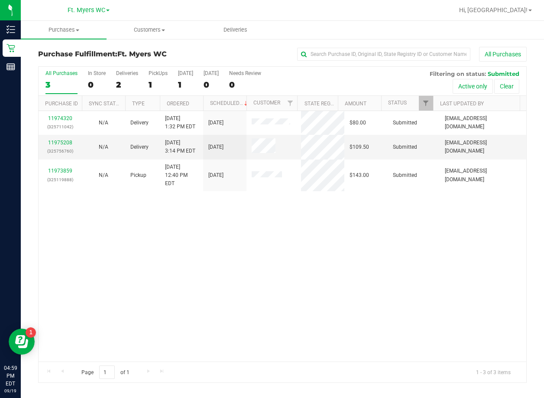
click at [402, 289] on div "11974320 (325711042) N/A Delivery [DATE] 1:32 PM EDT 9/21/2025 $80.00 Submitted…" at bounding box center [283, 236] width 488 height 250
click at [126, 75] on div "Deliveries" at bounding box center [127, 73] width 22 height 6
click at [0, 0] on input "Deliveries 2" at bounding box center [0, 0] width 0 height 0
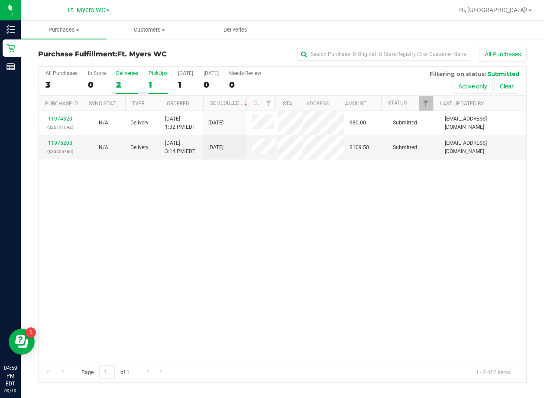
click at [149, 70] on div "PickUps" at bounding box center [158, 73] width 19 height 6
click at [0, 0] on input "PickUps 1" at bounding box center [0, 0] width 0 height 0
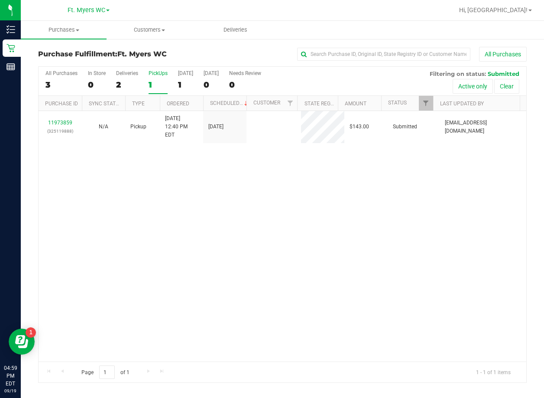
click at [151, 70] on div "PickUps" at bounding box center [158, 73] width 19 height 6
click at [0, 0] on input "PickUps 1" at bounding box center [0, 0] width 0 height 0
click at [179, 244] on div "11973859 (325119888) N/A Pickup [DATE] 12:40 PM EDT 9/19/2025 $143.00 Submitted…" at bounding box center [283, 236] width 488 height 250
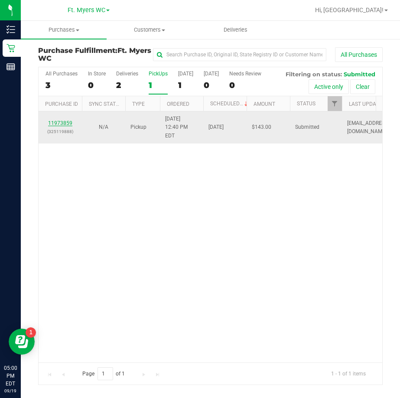
click at [64, 120] on link "11973859" at bounding box center [60, 123] width 24 height 6
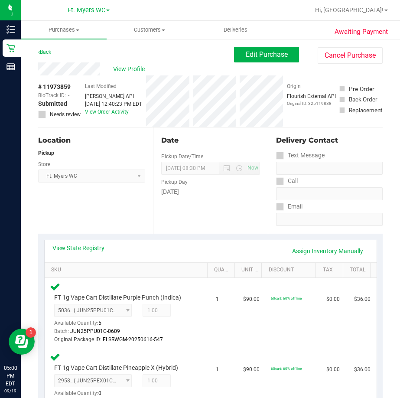
click at [53, 52] on div "Back Edit Purchase Cancel Purchase" at bounding box center [210, 55] width 344 height 16
click at [48, 52] on link "Back" at bounding box center [44, 52] width 13 height 6
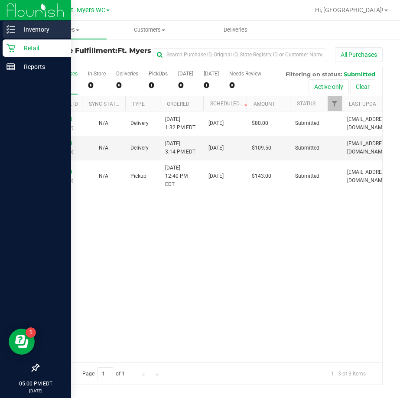
click at [31, 28] on p "Inventory" at bounding box center [41, 29] width 52 height 10
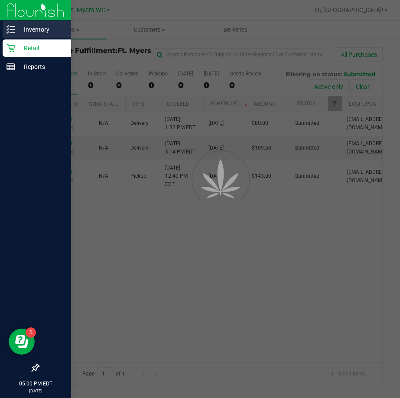
click at [37, 28] on p "Inventory" at bounding box center [41, 29] width 52 height 10
